Goal: Task Accomplishment & Management: Use online tool/utility

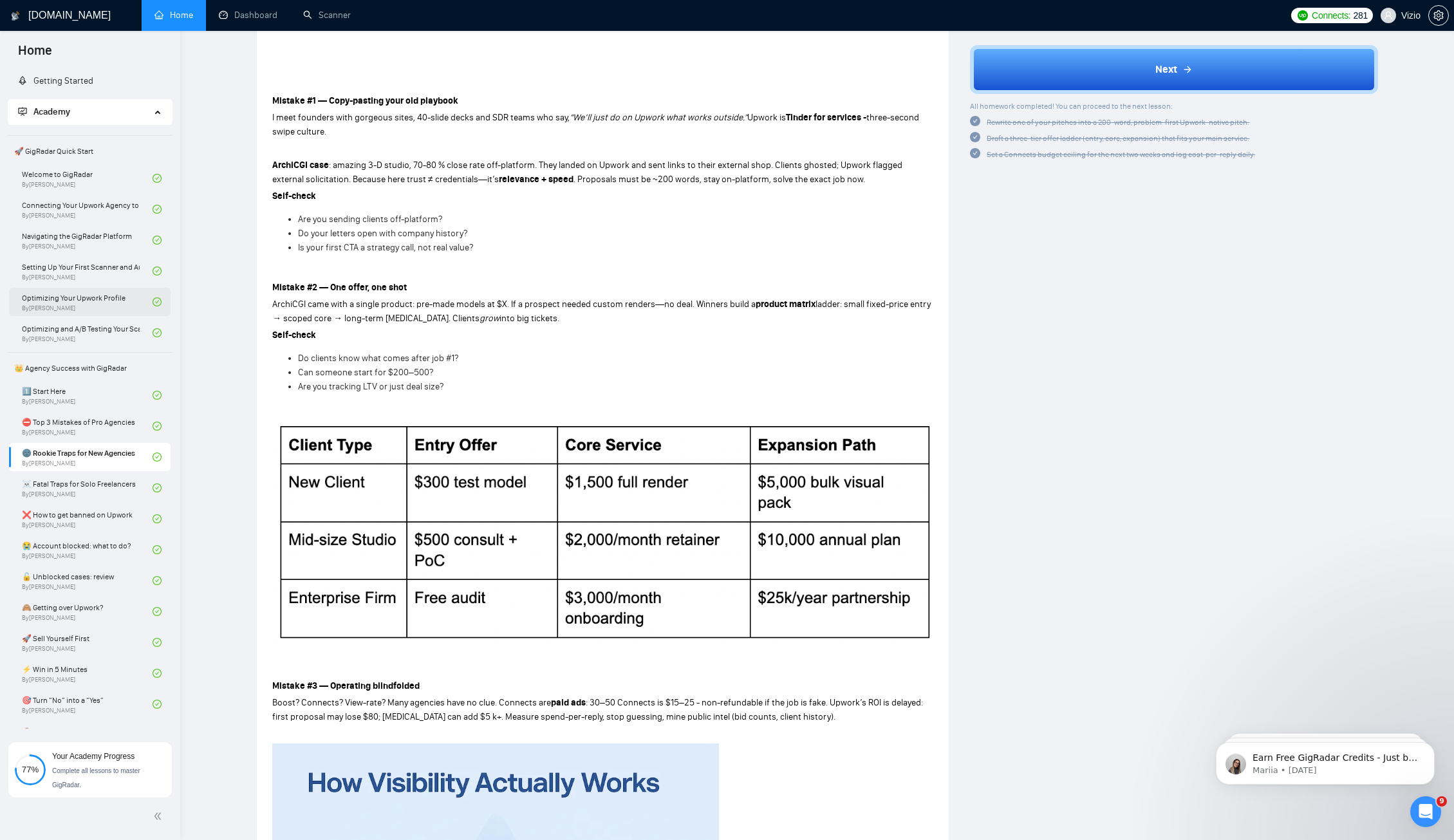
click at [90, 294] on link "Optimizing Your Upwork Profile By [PERSON_NAME]" at bounding box center [87, 301] width 130 height 29
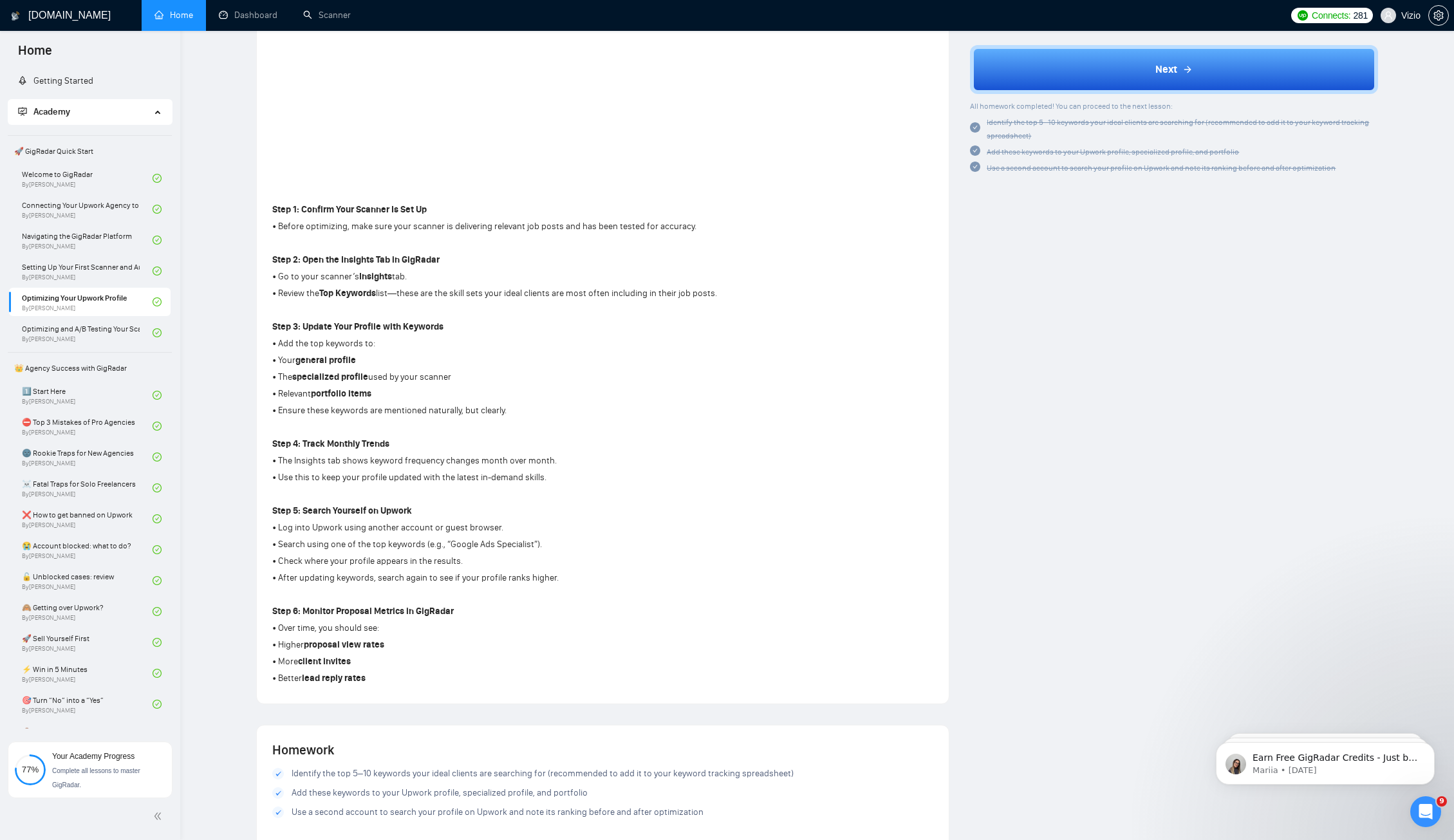
scroll to position [381, 0]
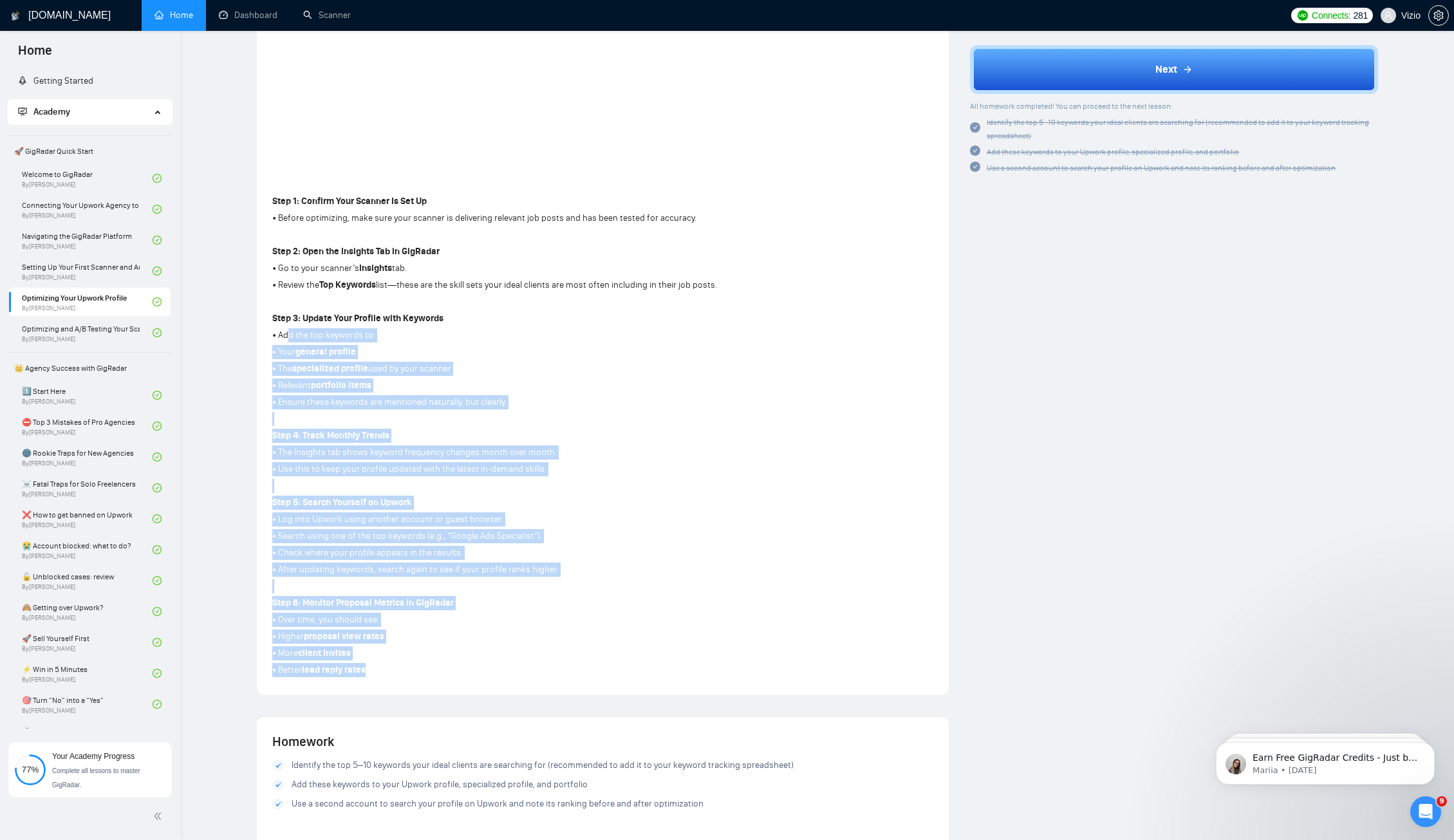
drag, startPoint x: 288, startPoint y: 324, endPoint x: 355, endPoint y: 665, distance: 347.5
click at [349, 674] on div "Step 1: Confirm Your Scanner Is Set Up • Before optimizing, make sure your scan…" at bounding box center [494, 436] width 445 height 488
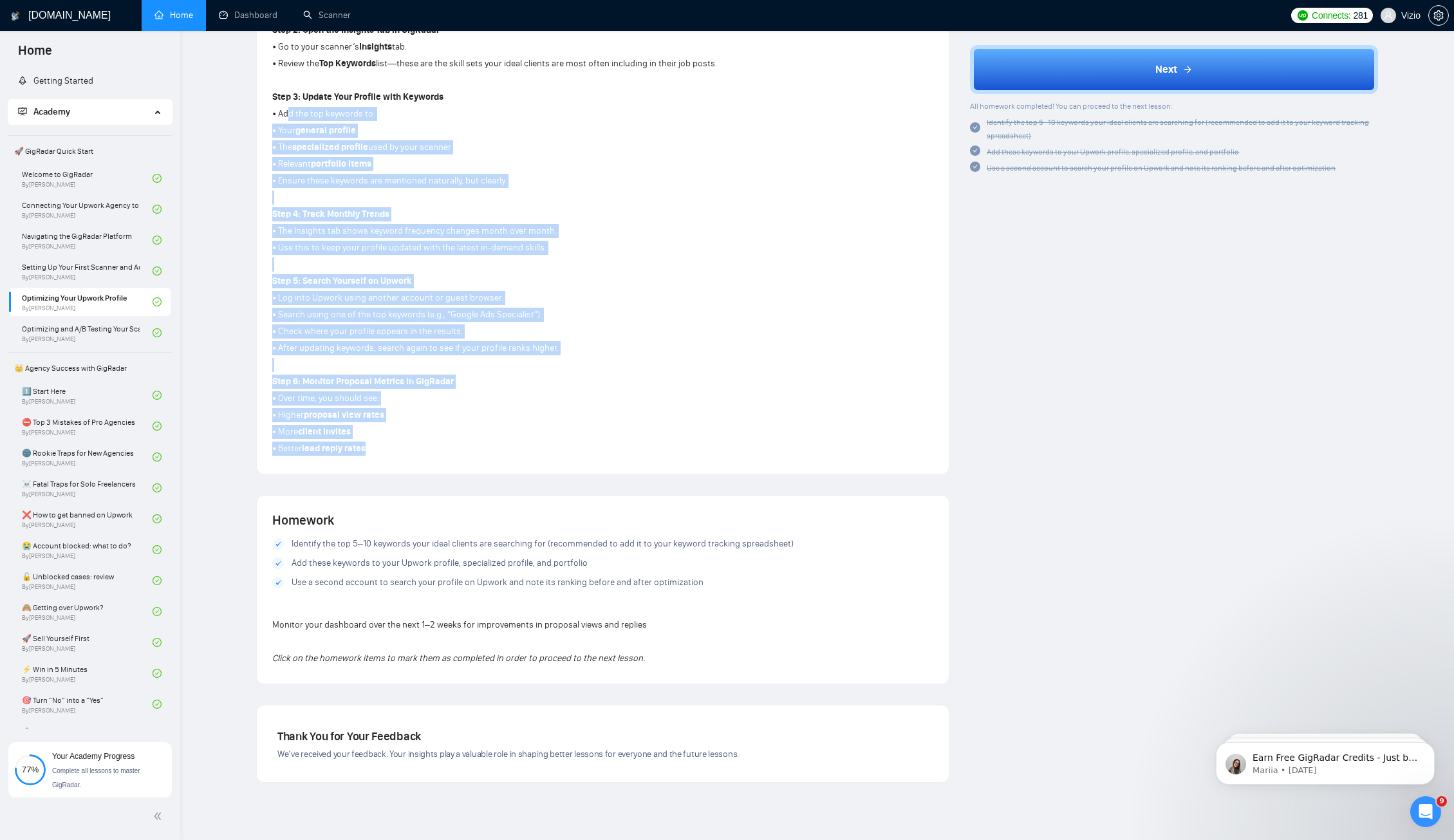
scroll to position [660, 0]
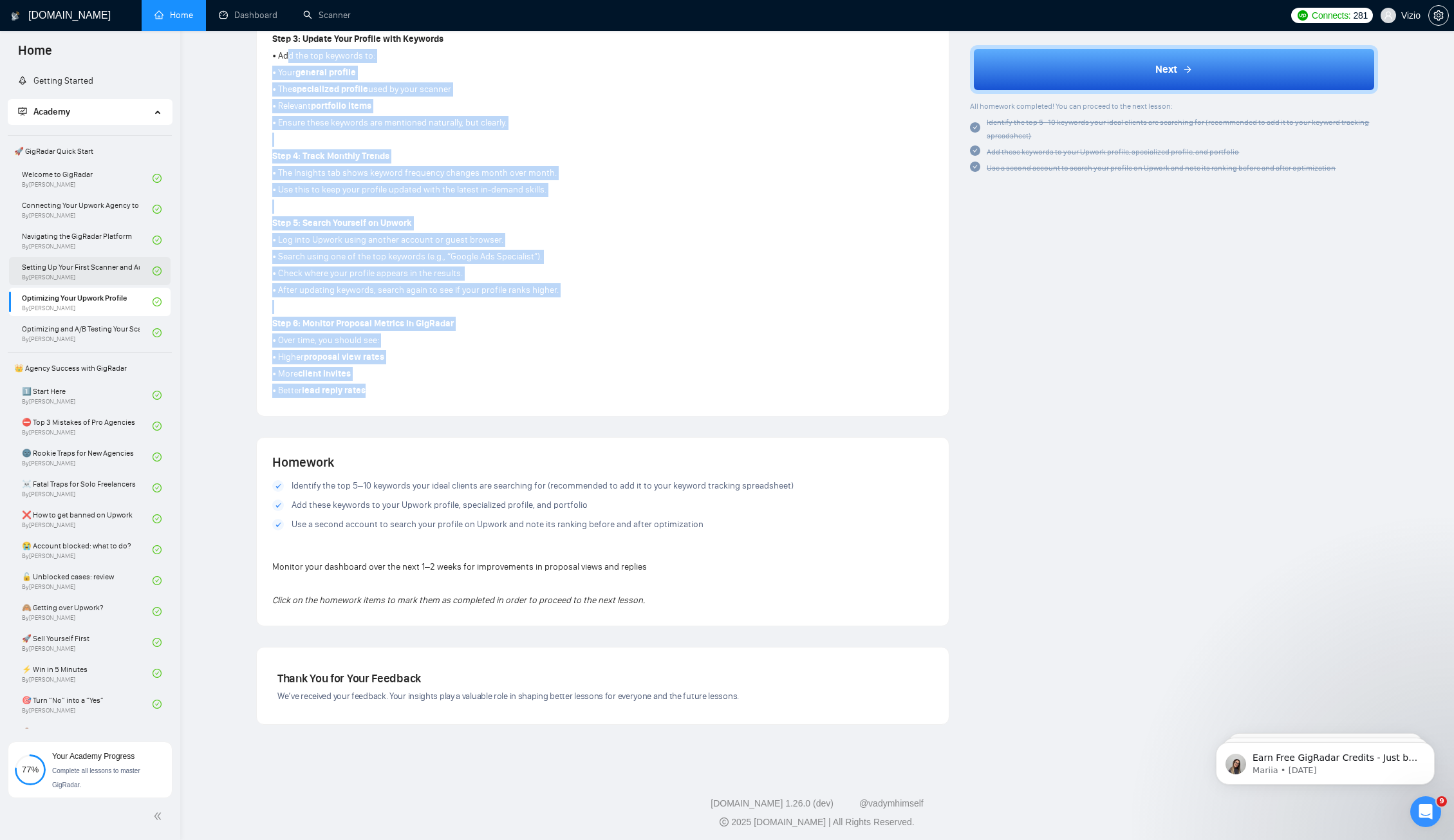
click at [100, 271] on link "Setting Up Your First Scanner and Auto-Bidder By [PERSON_NAME]" at bounding box center [87, 271] width 130 height 29
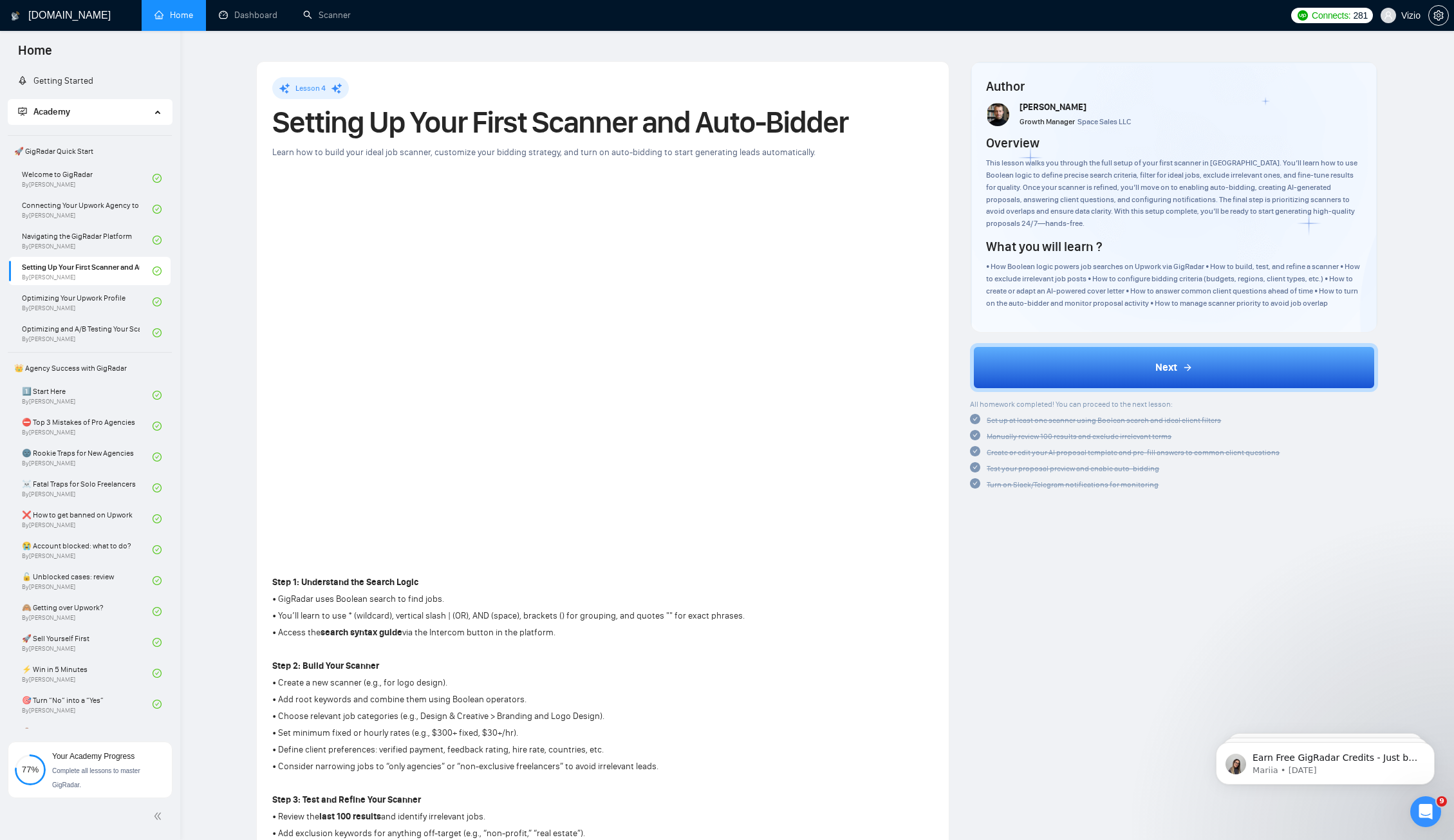
scroll to position [142, 0]
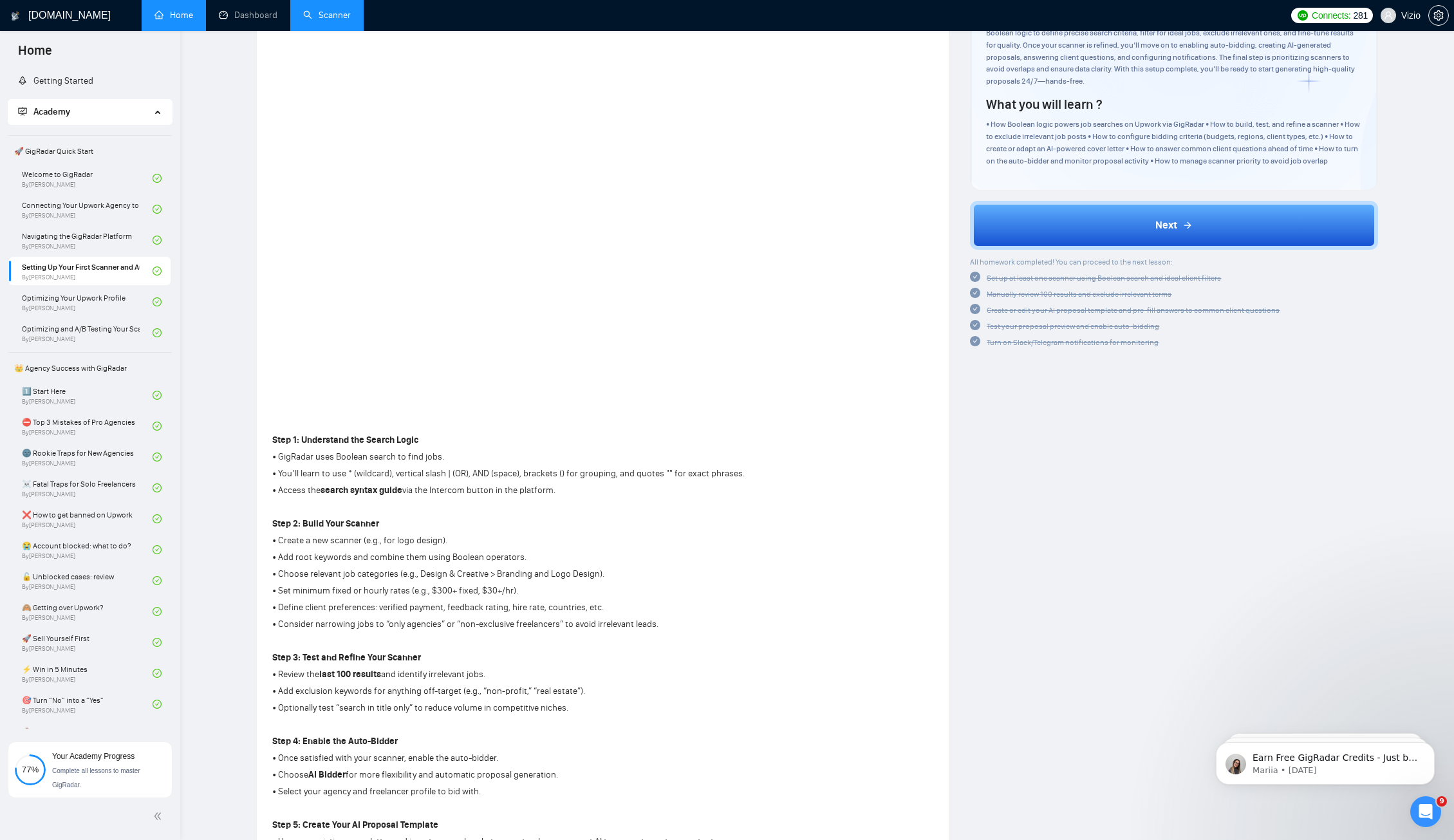
click at [311, 14] on link "Scanner" at bounding box center [327, 15] width 47 height 11
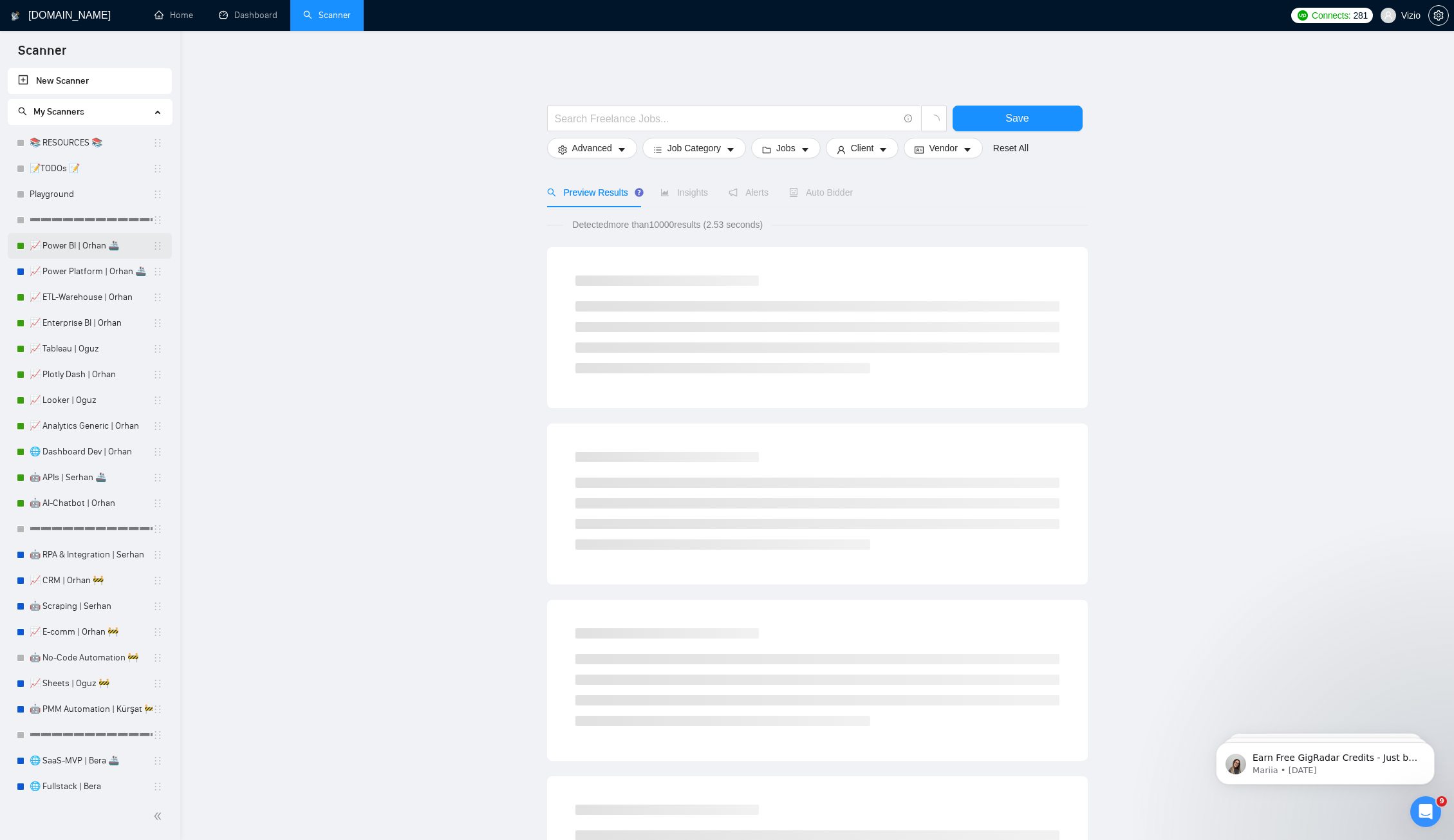
click at [68, 241] on link "📈 Power BI | Orhan 🚢" at bounding box center [91, 246] width 123 height 26
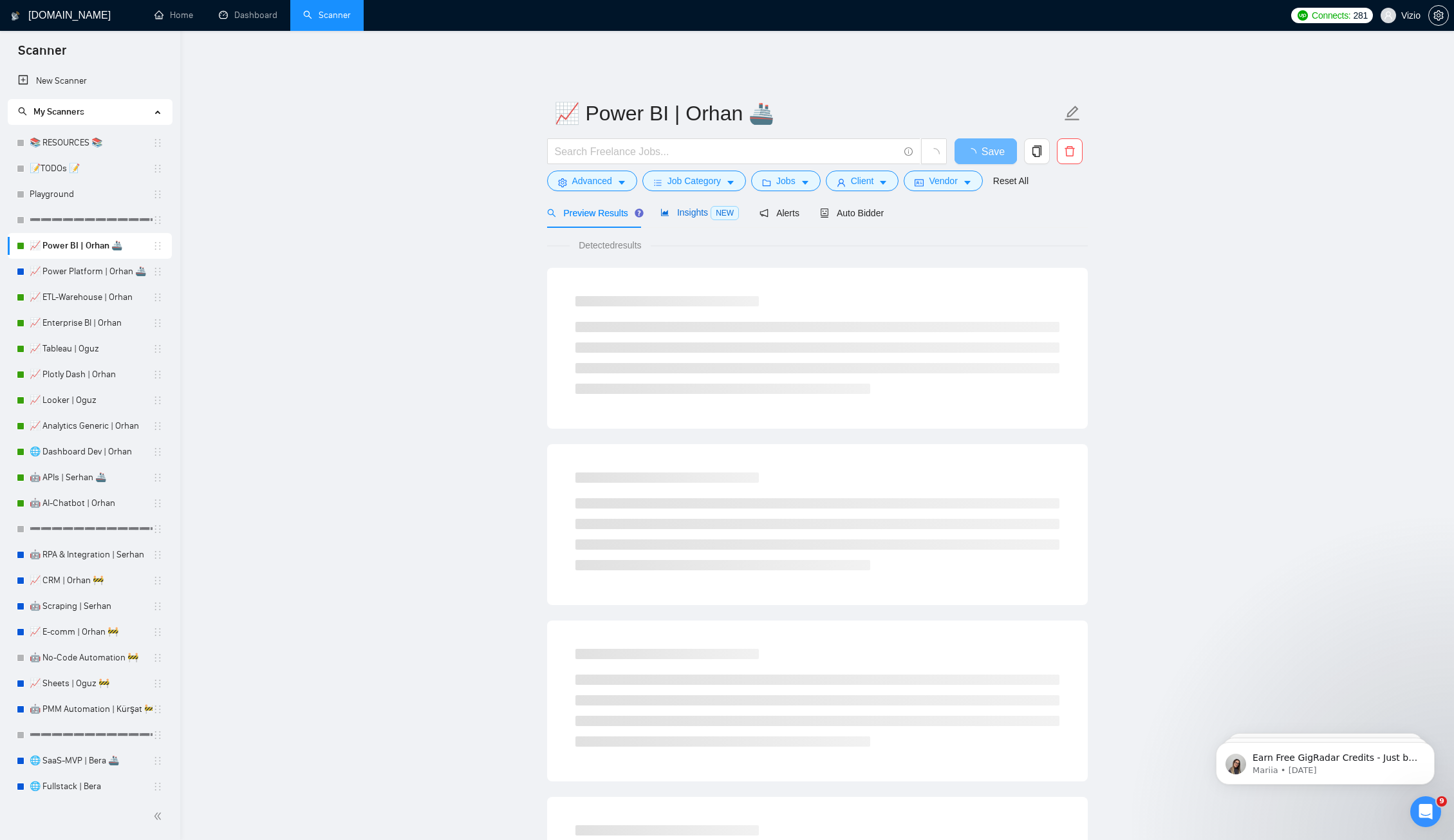
click at [686, 208] on span "Insights NEW" at bounding box center [699, 212] width 78 height 10
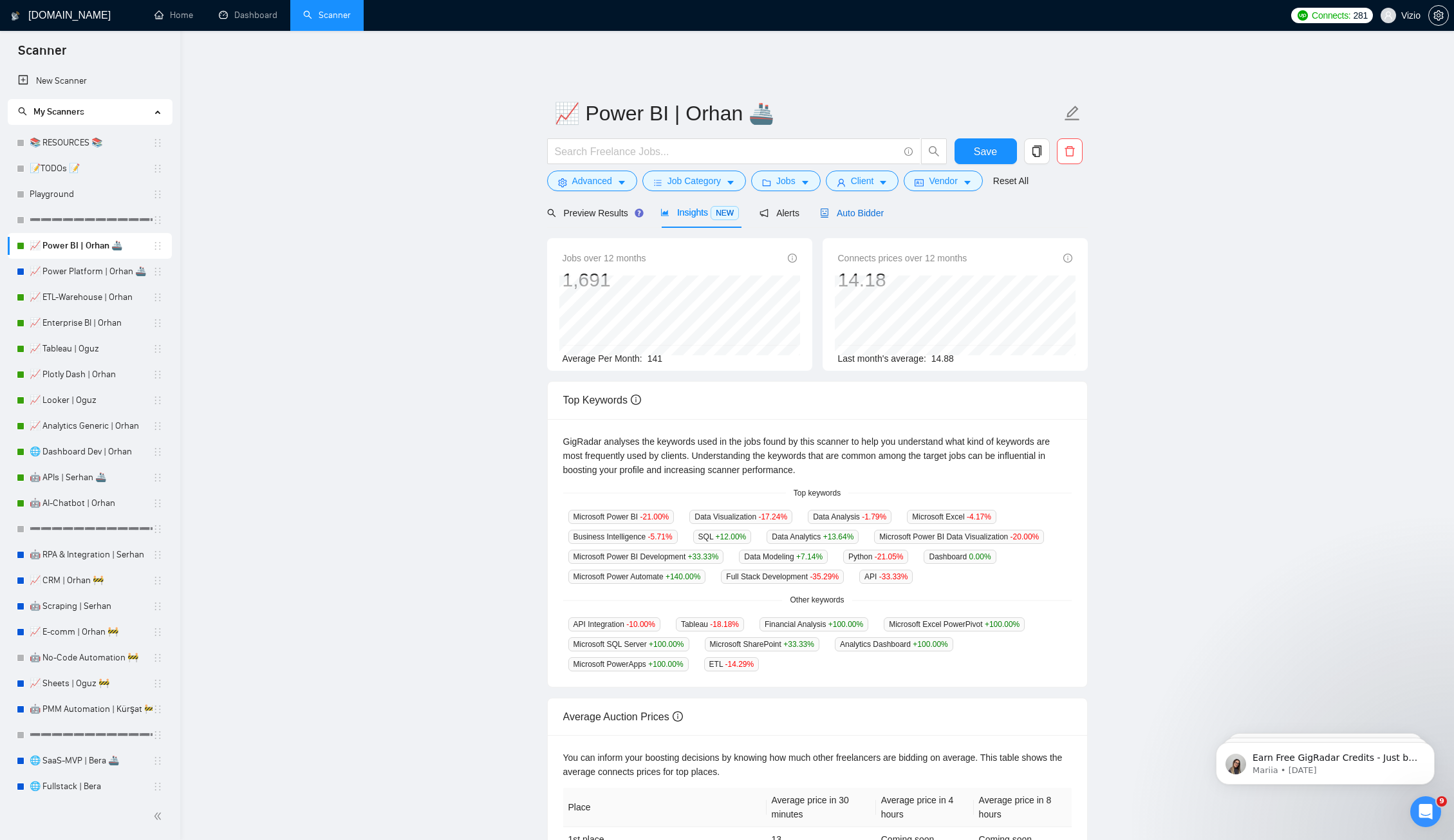
click at [859, 208] on span "Auto Bidder" at bounding box center [852, 212] width 63 height 10
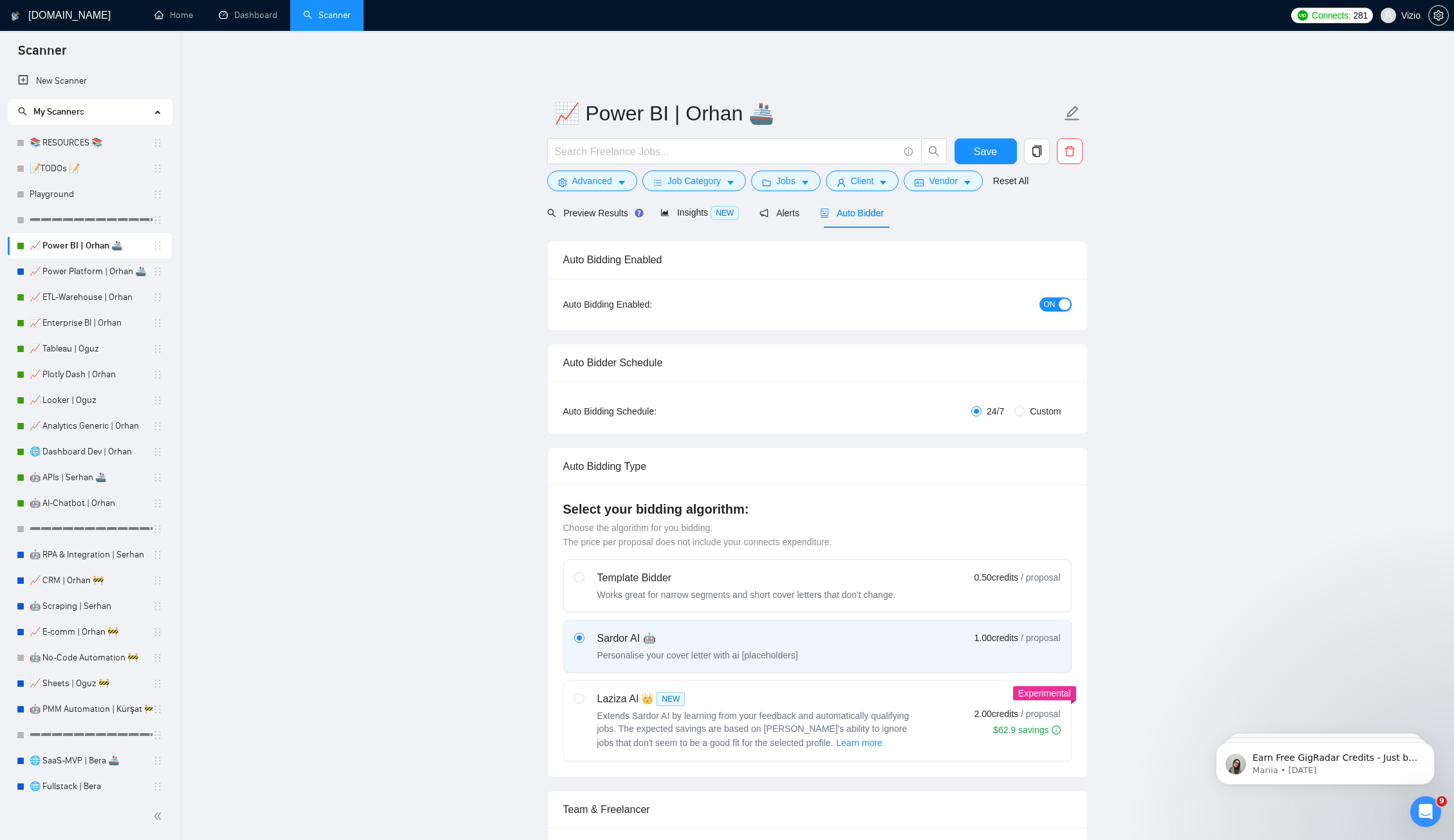
checkbox input "true"
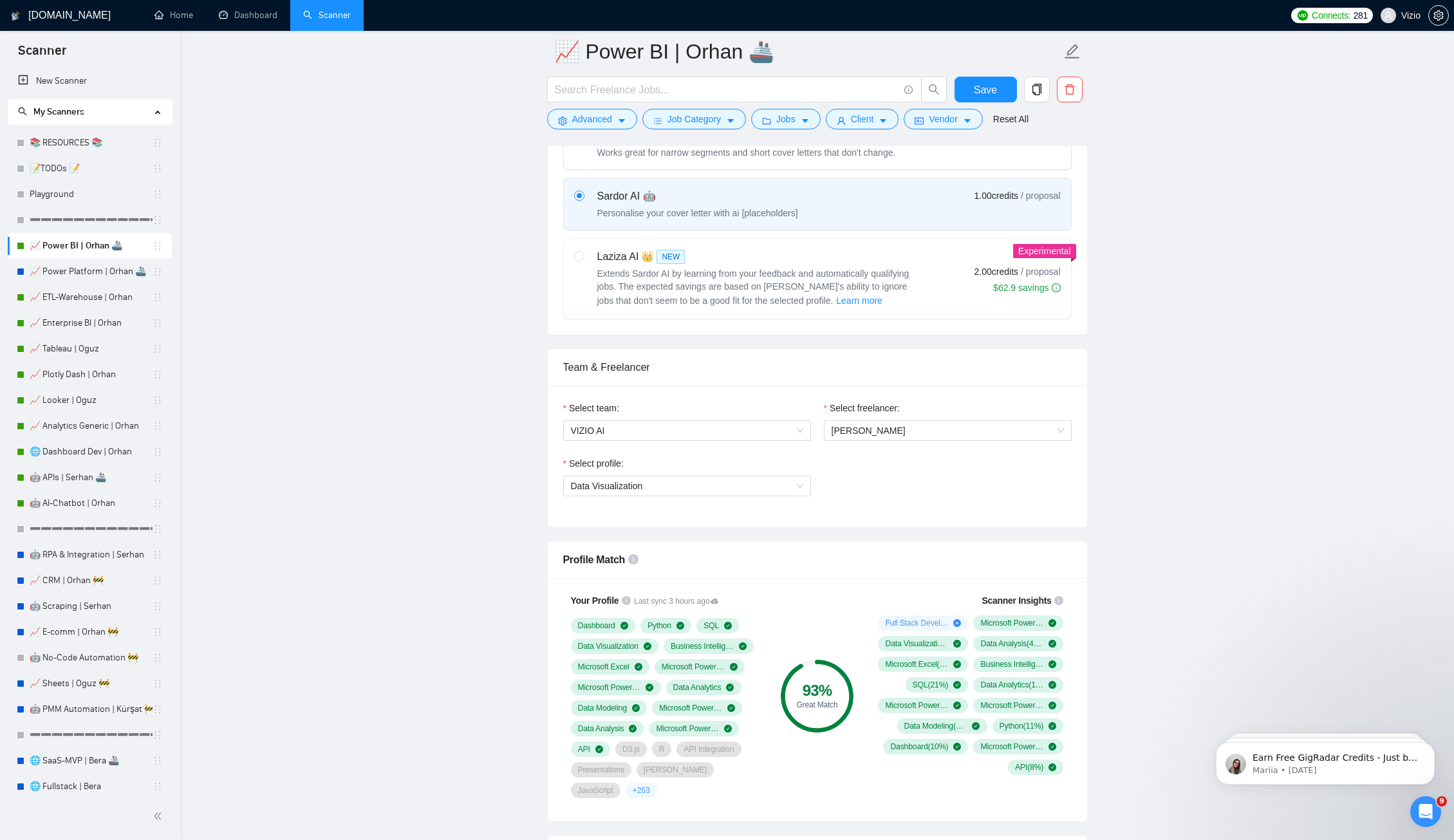
scroll to position [663, 0]
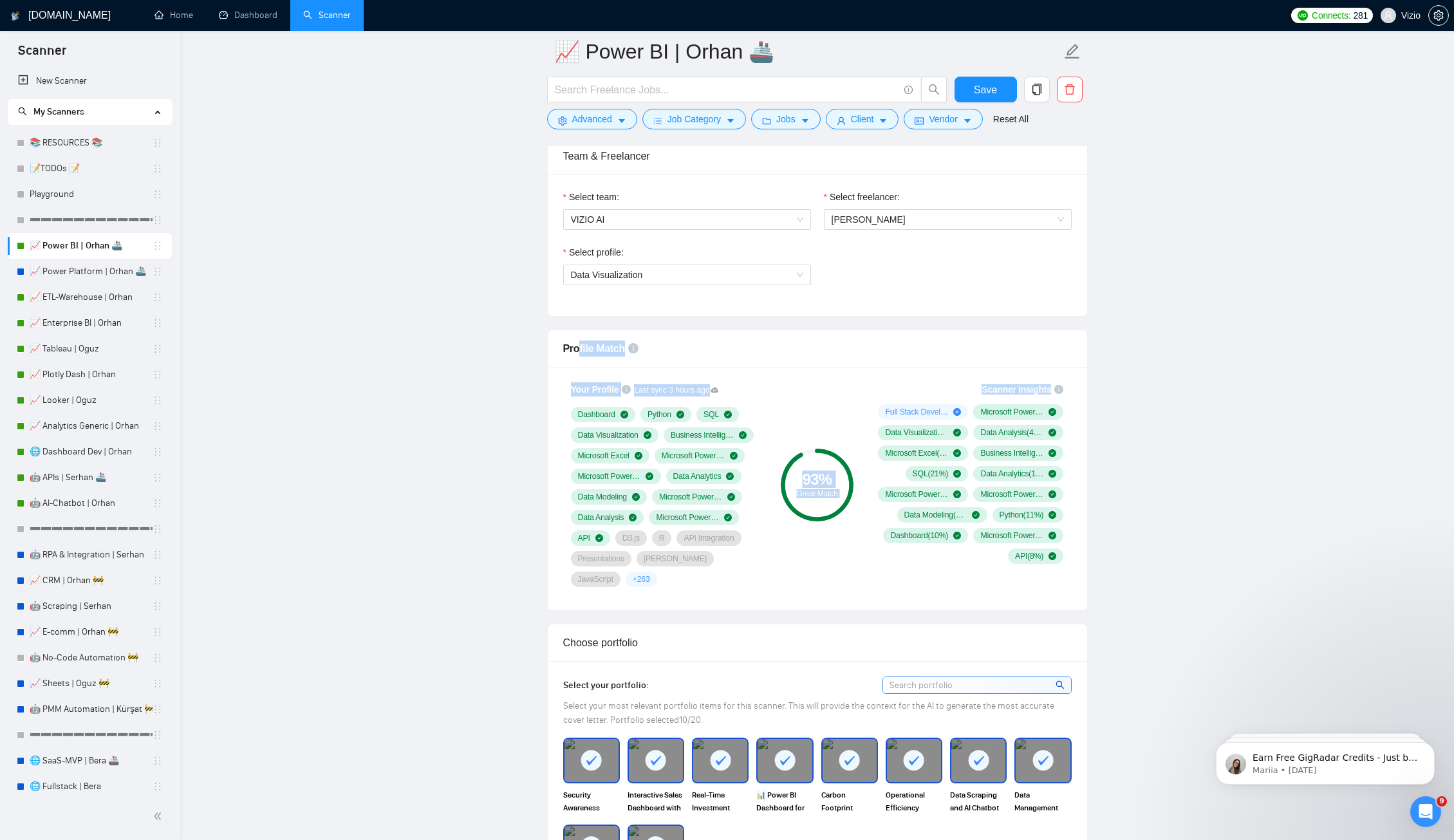
drag, startPoint x: 578, startPoint y: 338, endPoint x: 1099, endPoint y: 565, distance: 568.3
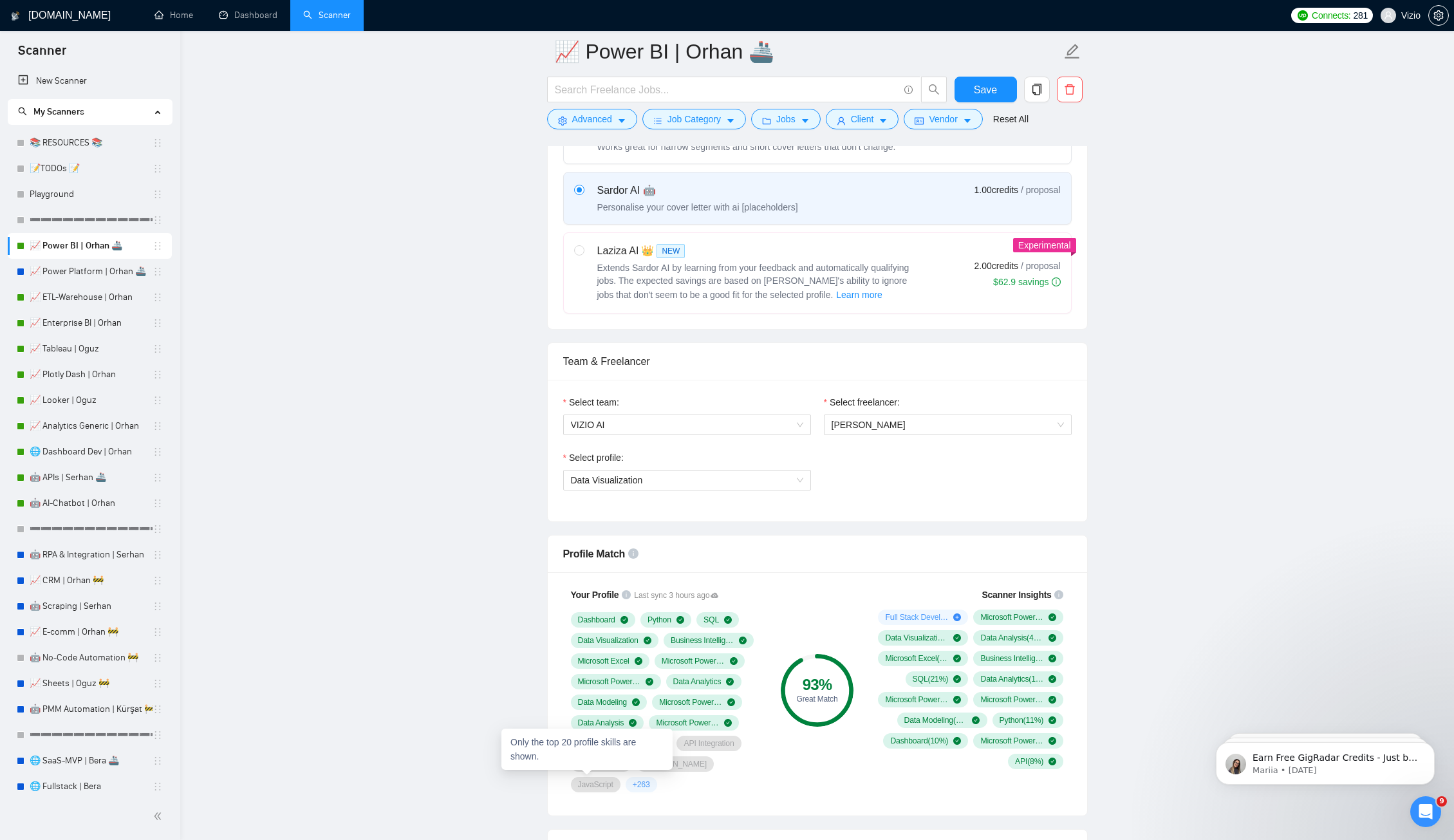
click at [597, 798] on div "Your Profile Last sync 3 hours ago Dashboard Python SQL Data Visualization Busi…" at bounding box center [817, 694] width 540 height 243
click at [633, 780] on span "+ 263" at bounding box center [641, 785] width 18 height 10
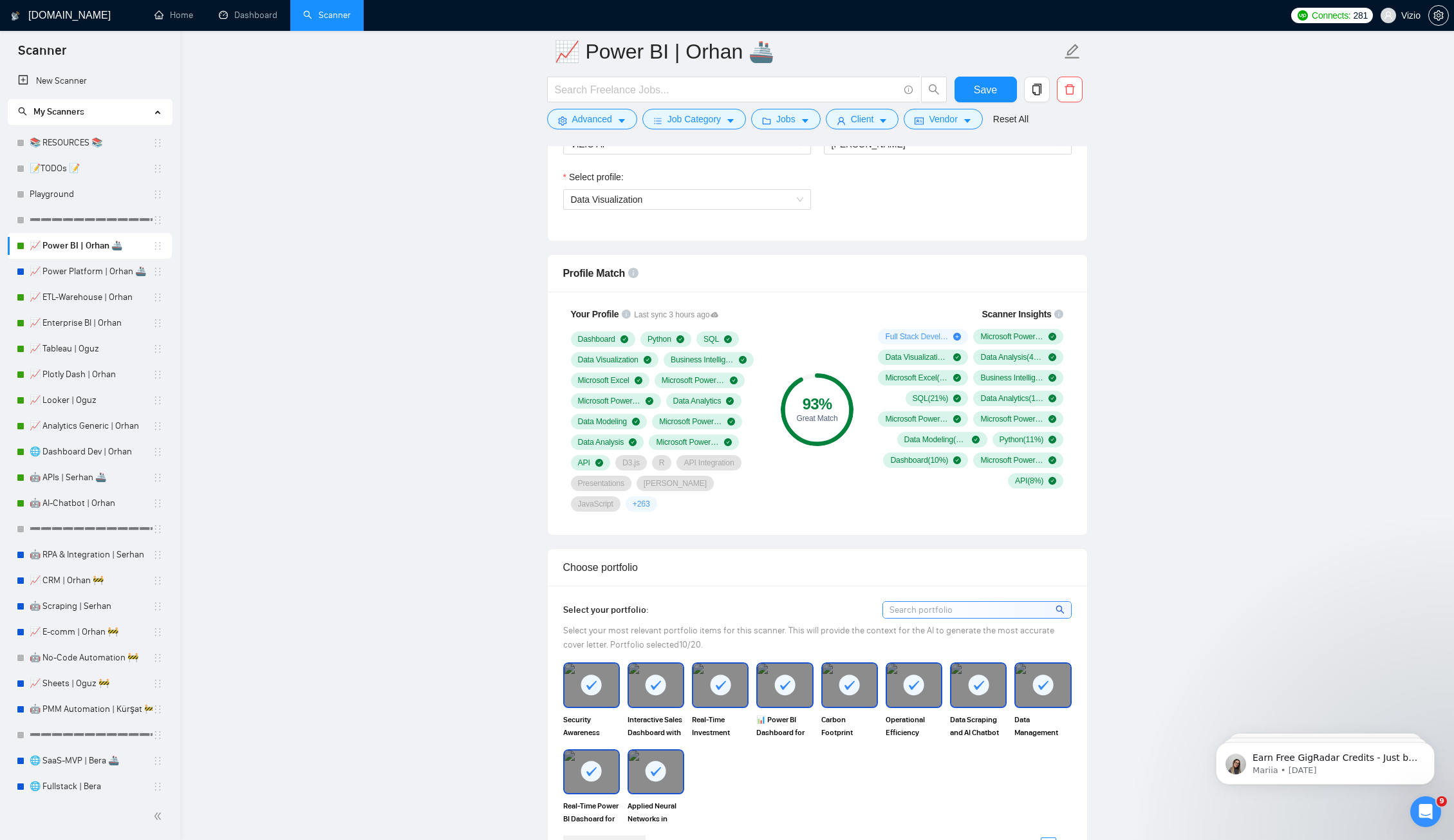
scroll to position [747, 0]
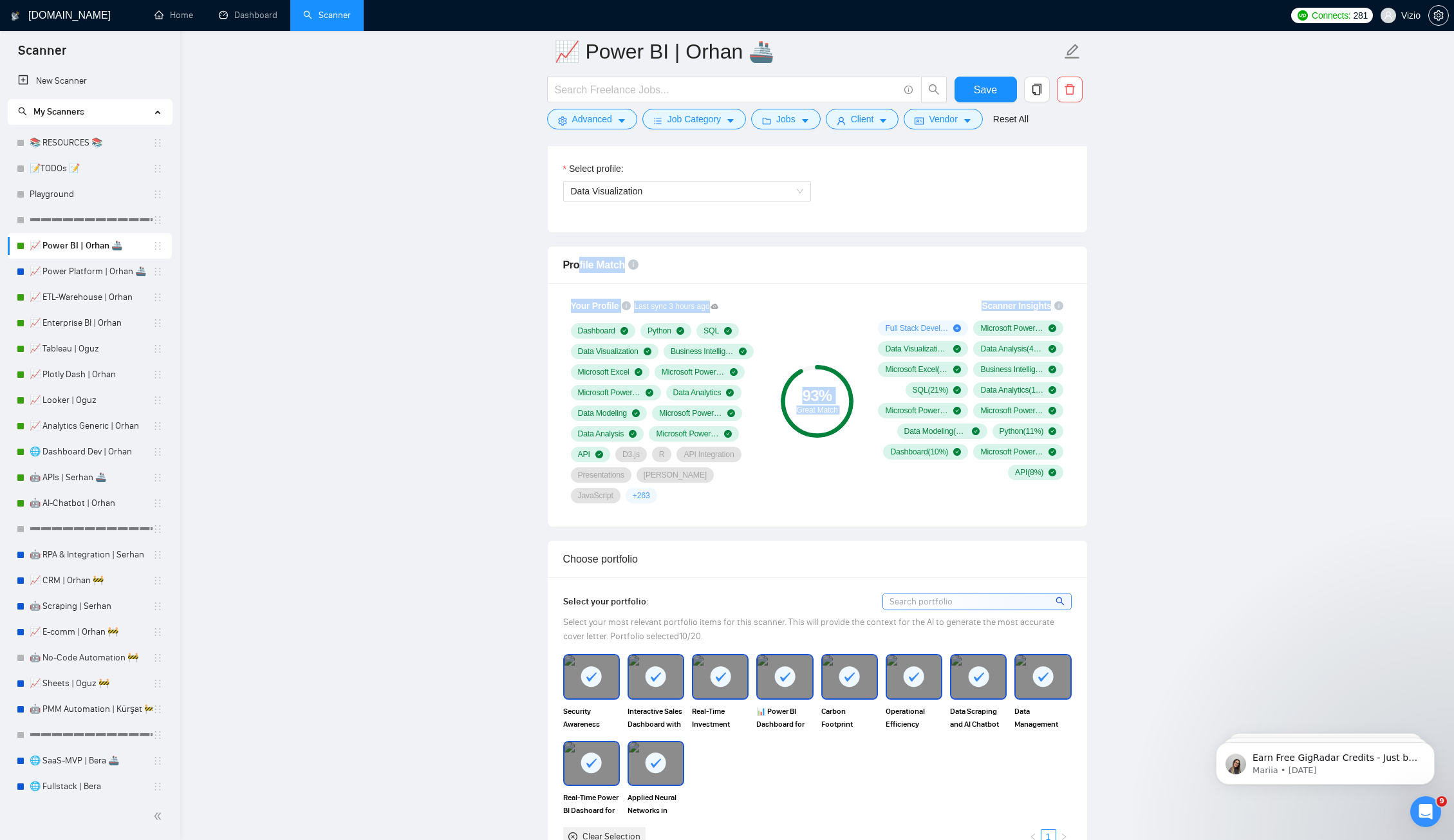
drag, startPoint x: 581, startPoint y: 254, endPoint x: 1140, endPoint y: 477, distance: 601.8
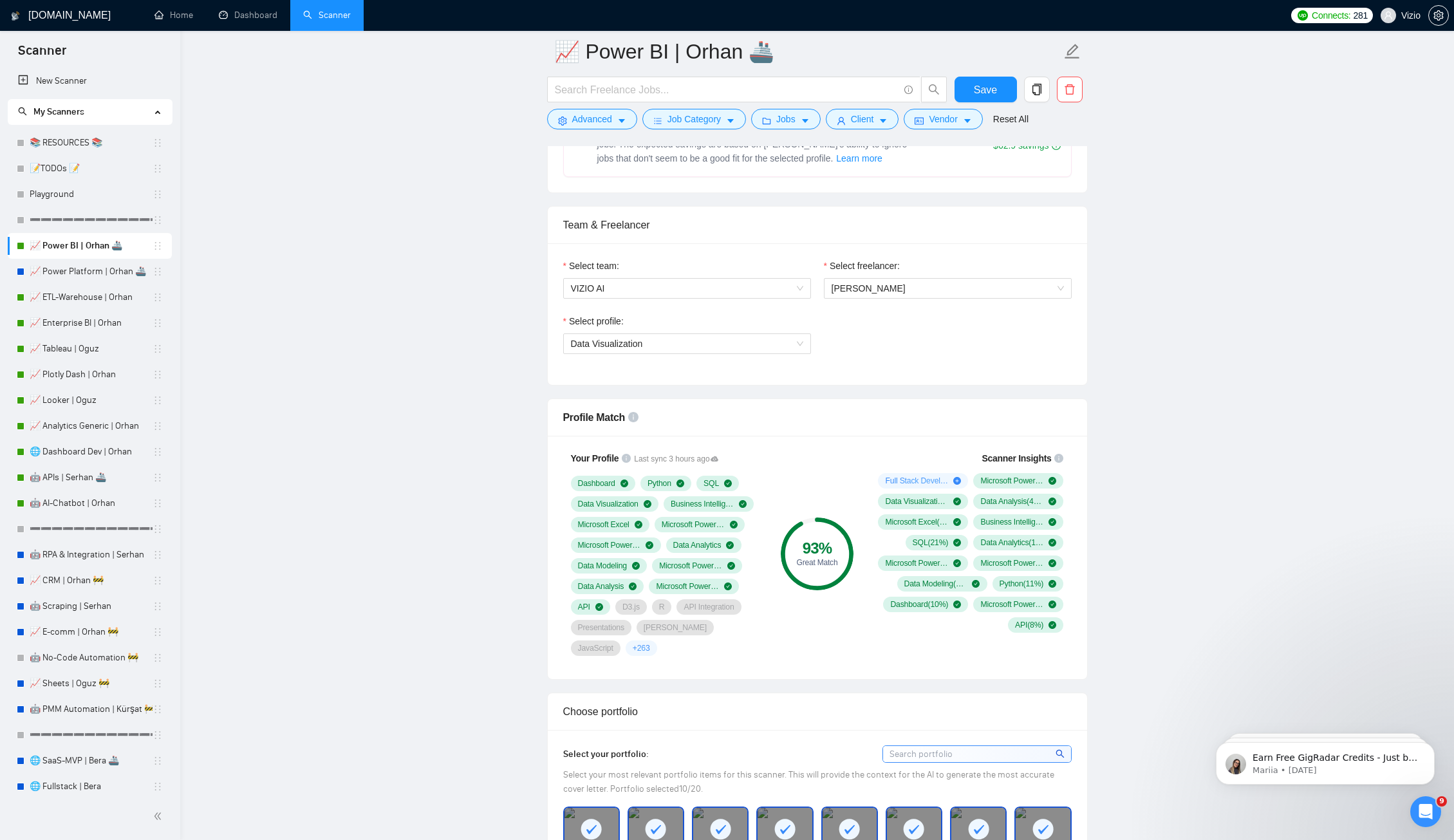
scroll to position [809, 0]
